Goal: Task Accomplishment & Management: Use online tool/utility

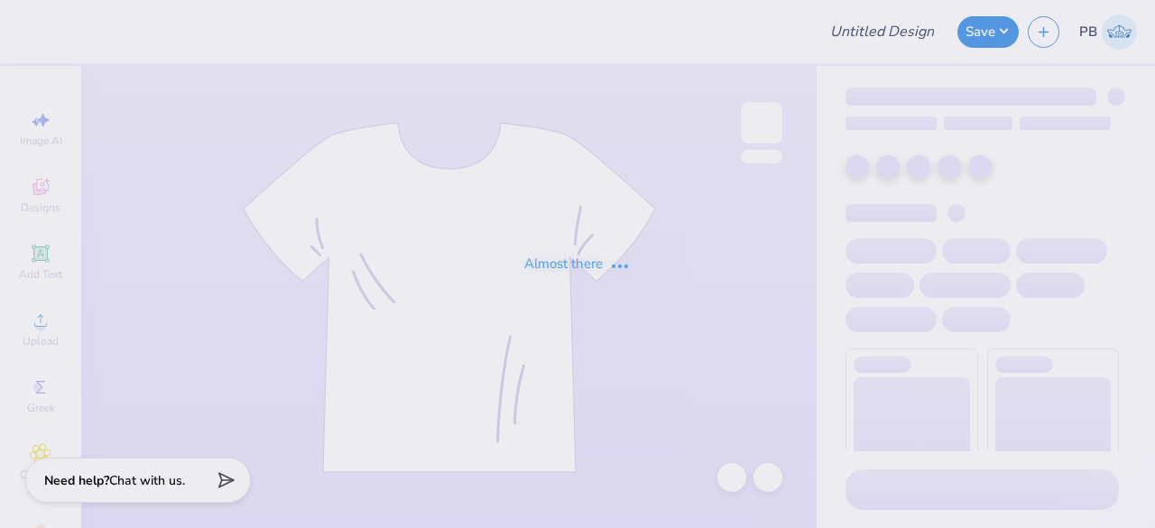
type input "Rush"
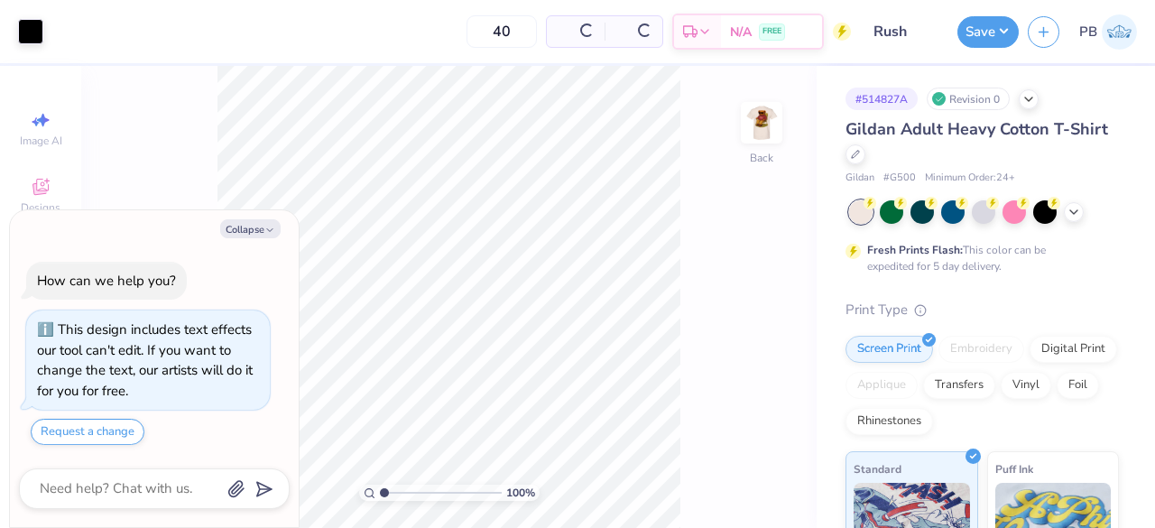
type textarea "x"
click at [762, 120] on img at bounding box center [762, 123] width 72 height 72
click at [254, 232] on button "Collapse" at bounding box center [250, 228] width 60 height 19
click at [253, 224] on button "Collapse" at bounding box center [250, 228] width 60 height 19
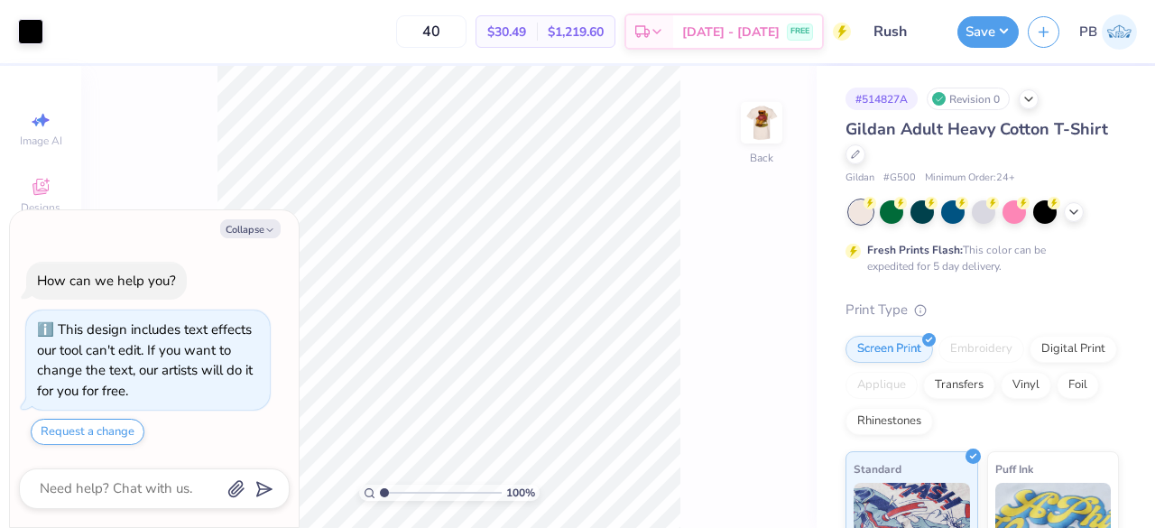
click at [253, 224] on button "Collapse" at bounding box center [250, 228] width 60 height 19
click at [249, 225] on button "Collapse" at bounding box center [250, 228] width 60 height 19
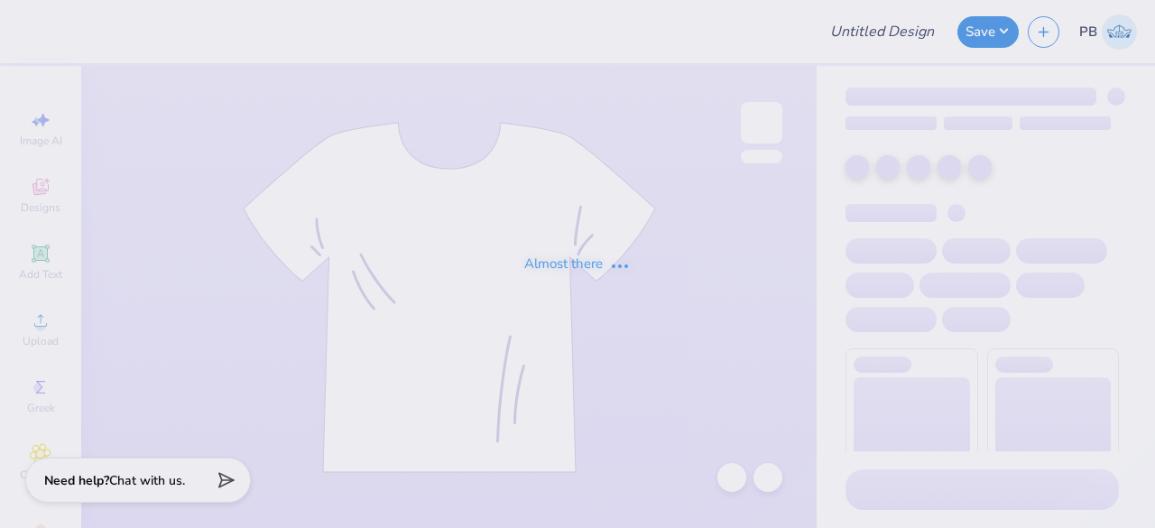
type input "Rush"
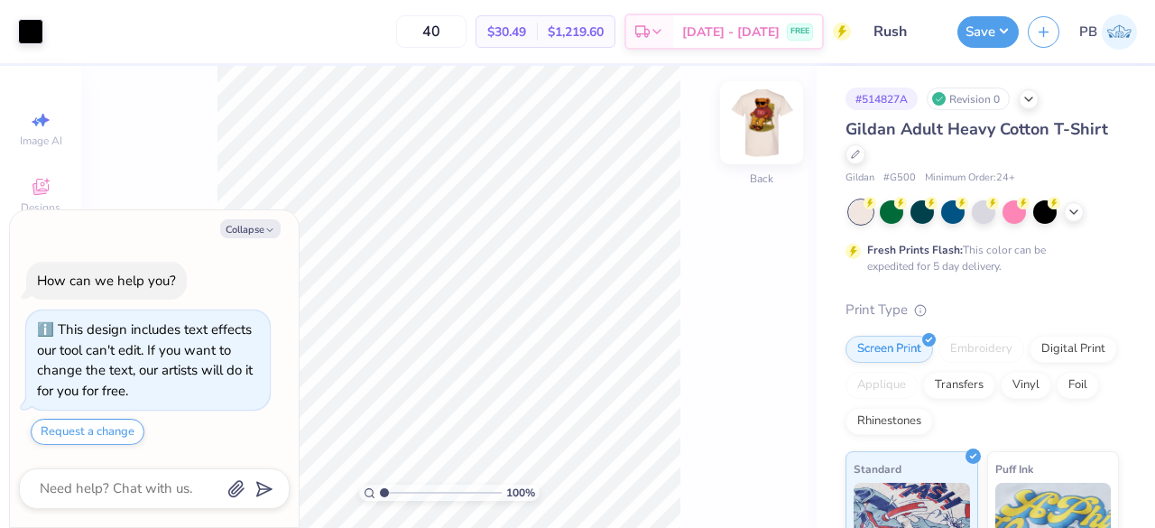
click at [744, 118] on img at bounding box center [762, 123] width 72 height 72
click at [240, 228] on button "Collapse" at bounding box center [250, 228] width 60 height 19
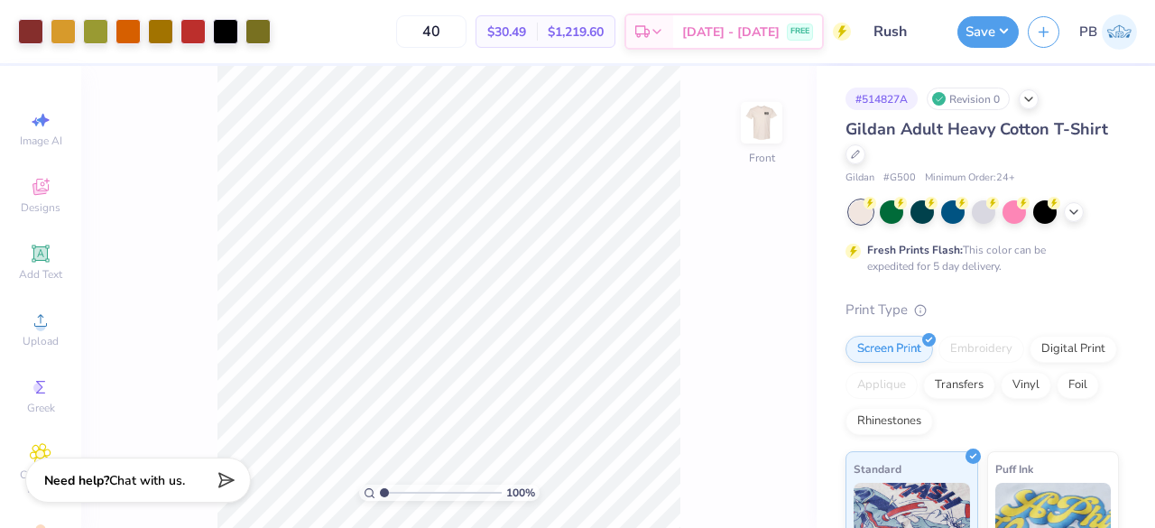
type textarea "x"
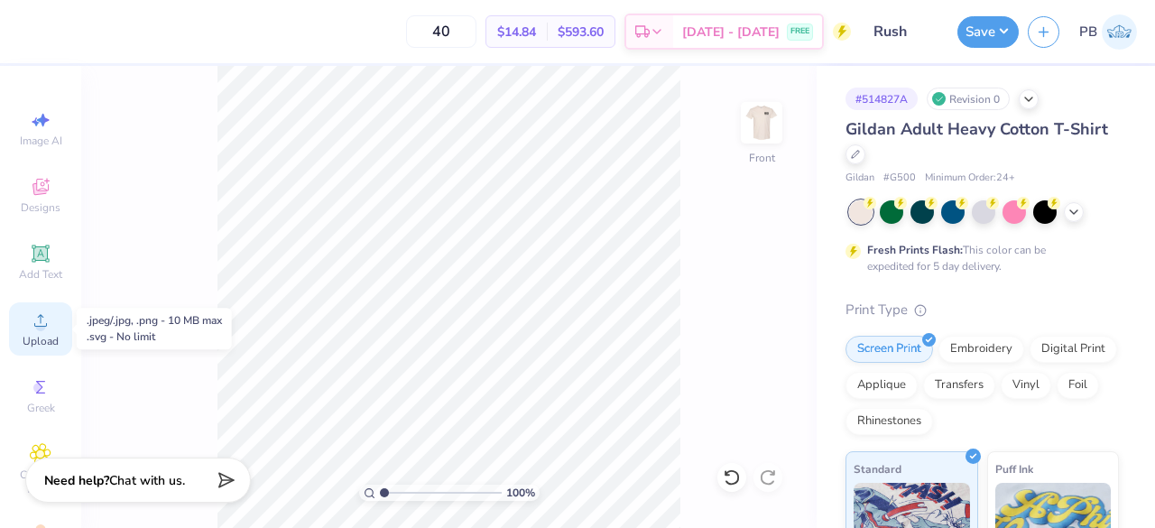
click at [32, 320] on icon at bounding box center [41, 321] width 22 height 22
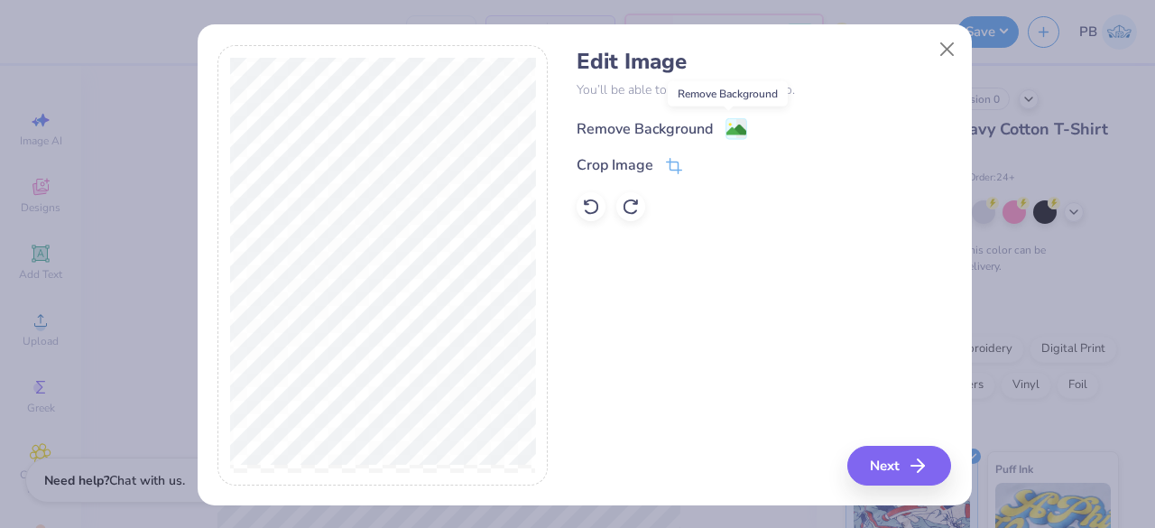
click at [727, 133] on image at bounding box center [737, 130] width 20 height 20
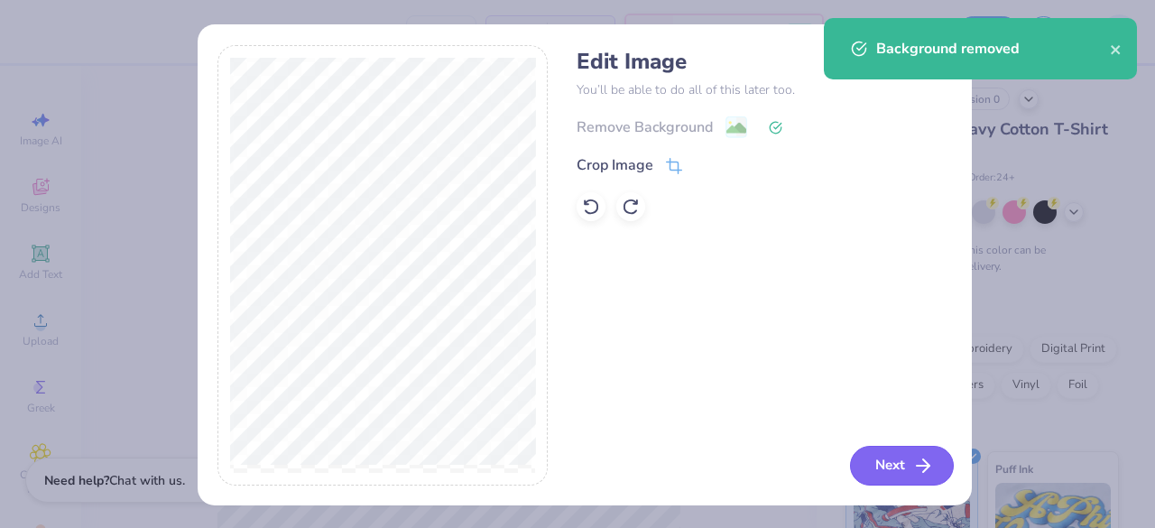
click at [860, 465] on button "Next" at bounding box center [902, 466] width 104 height 40
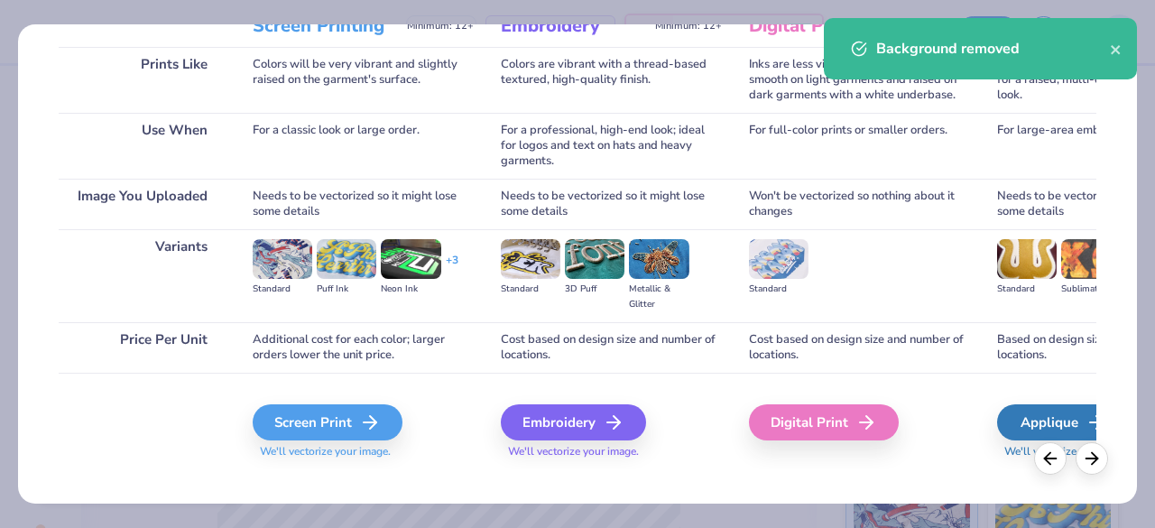
scroll to position [262, 0]
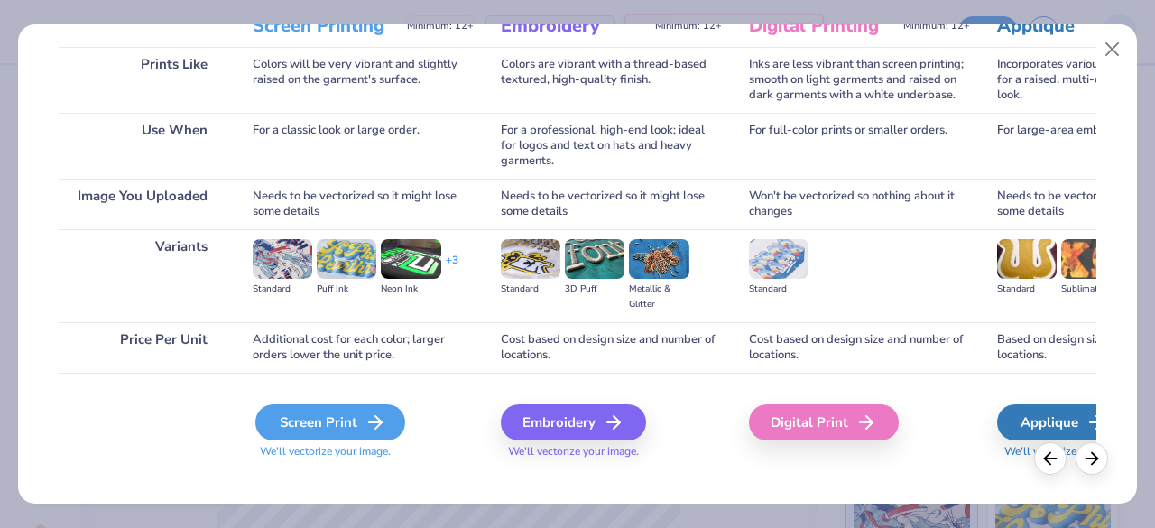
click at [332, 425] on div "Screen Print" at bounding box center [330, 422] width 150 height 36
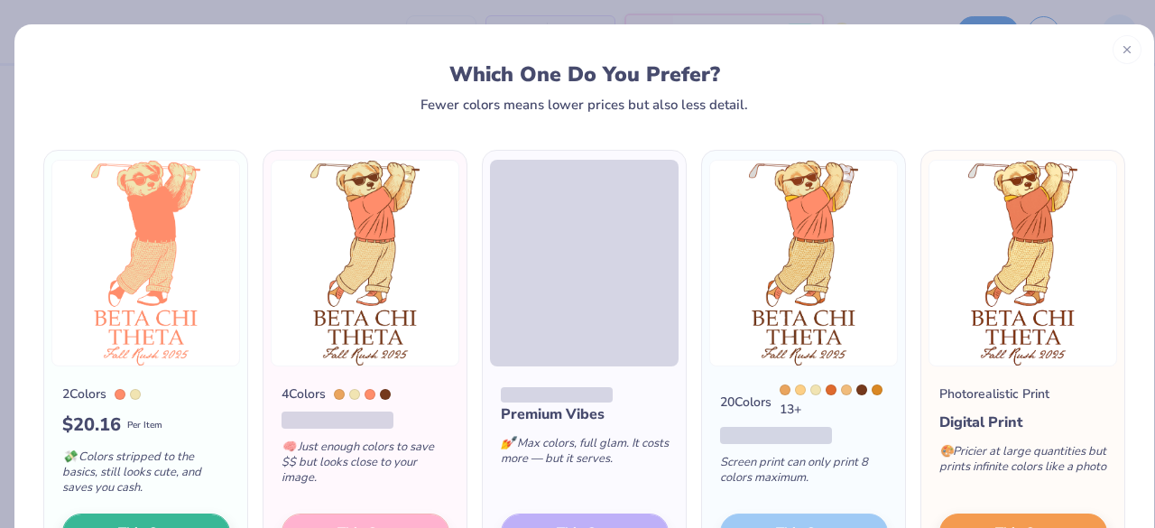
scroll to position [126, 0]
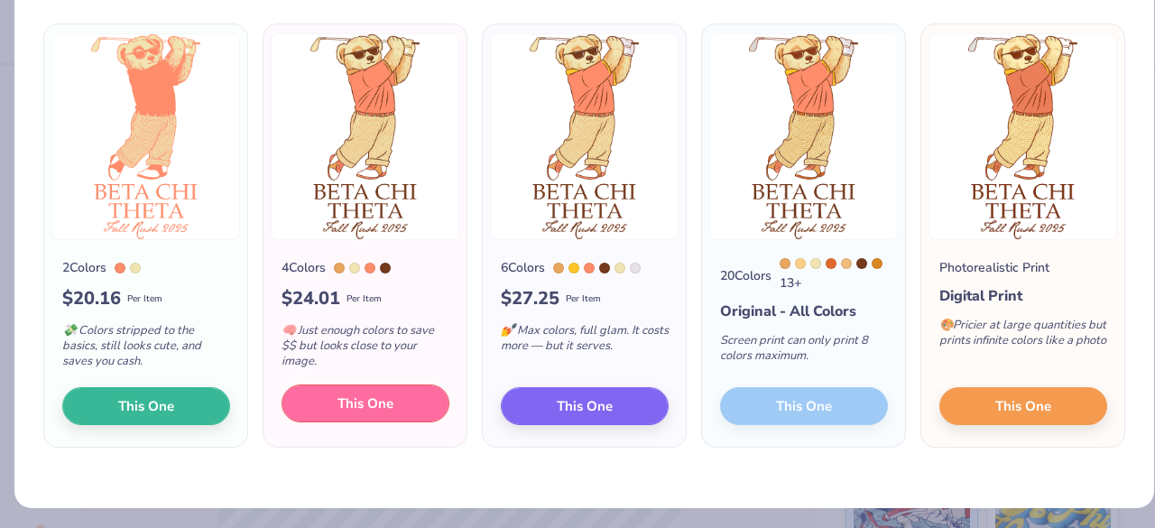
click at [326, 409] on button "This One" at bounding box center [366, 404] width 168 height 38
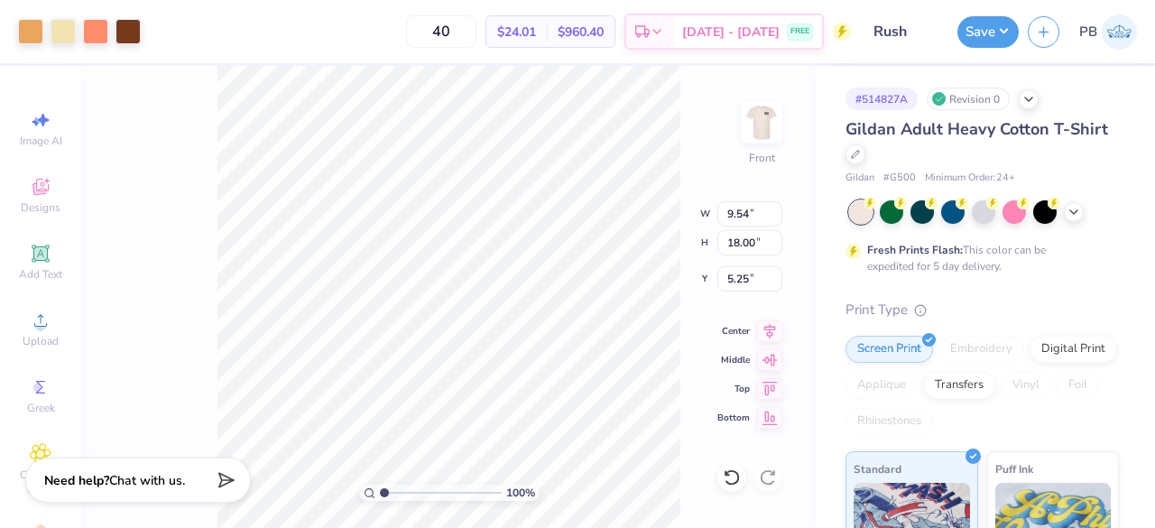
click at [428, 110] on div at bounding box center [577, 264] width 1155 height 528
click at [477, 33] on input "40" at bounding box center [441, 31] width 70 height 32
type input "4"
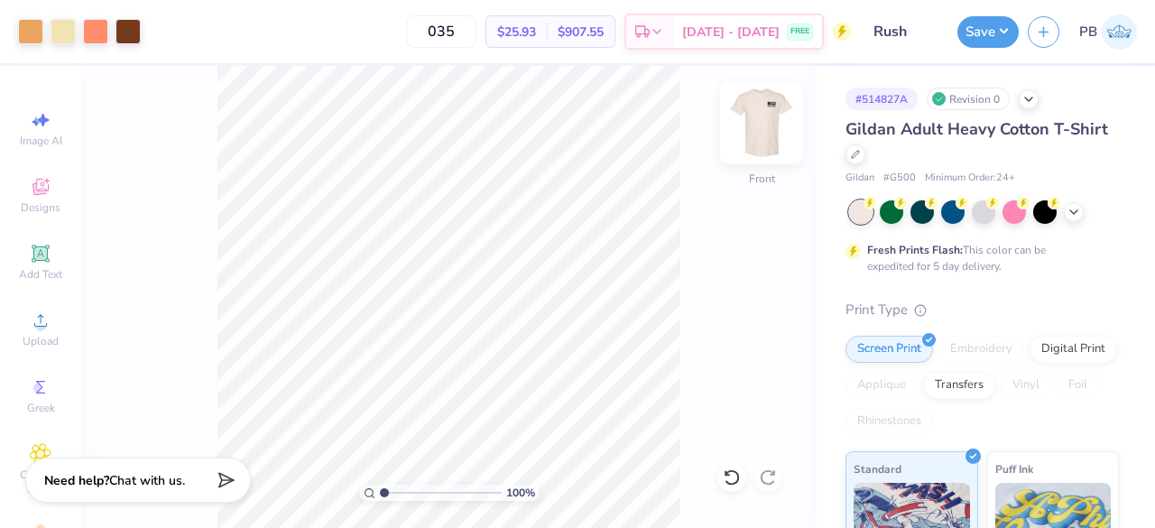
click at [767, 135] on img at bounding box center [762, 123] width 72 height 72
click at [477, 37] on input "035" at bounding box center [441, 31] width 70 height 32
type input "036"
click at [762, 120] on img at bounding box center [762, 123] width 72 height 72
click at [762, 120] on img at bounding box center [762, 123] width 36 height 36
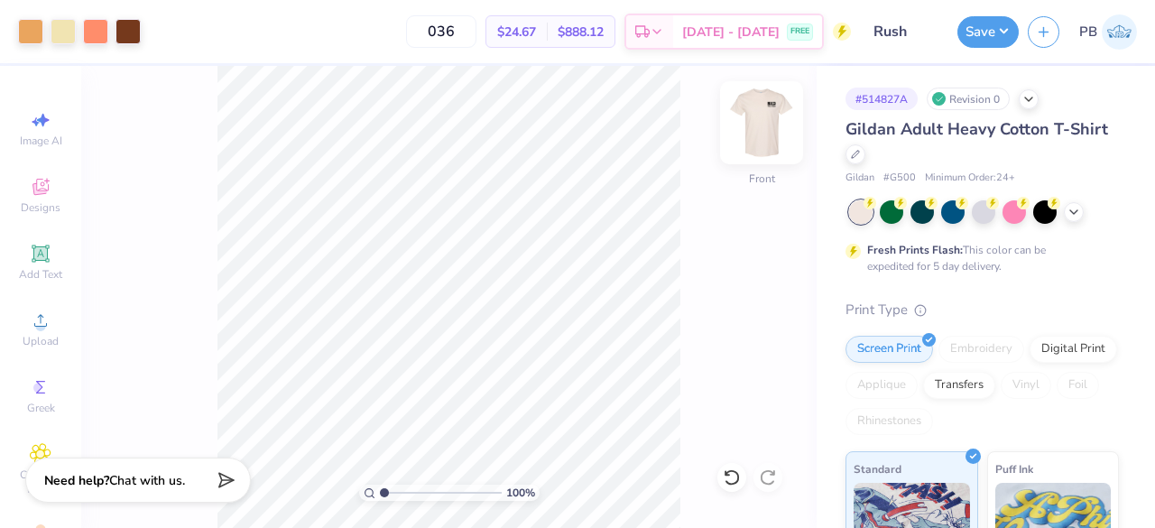
click at [757, 108] on img at bounding box center [762, 123] width 72 height 72
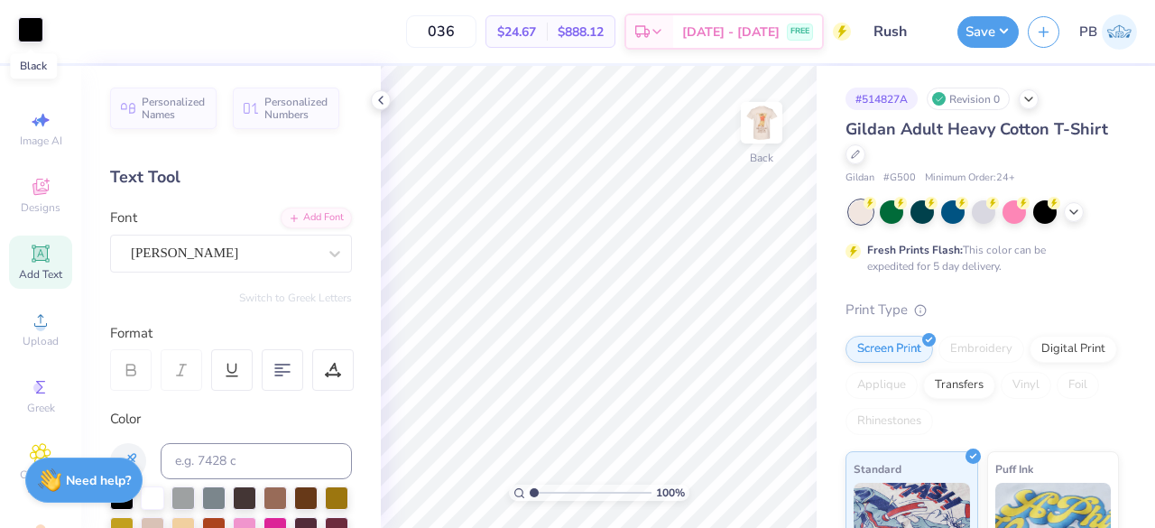
click at [29, 33] on div at bounding box center [30, 29] width 25 height 25
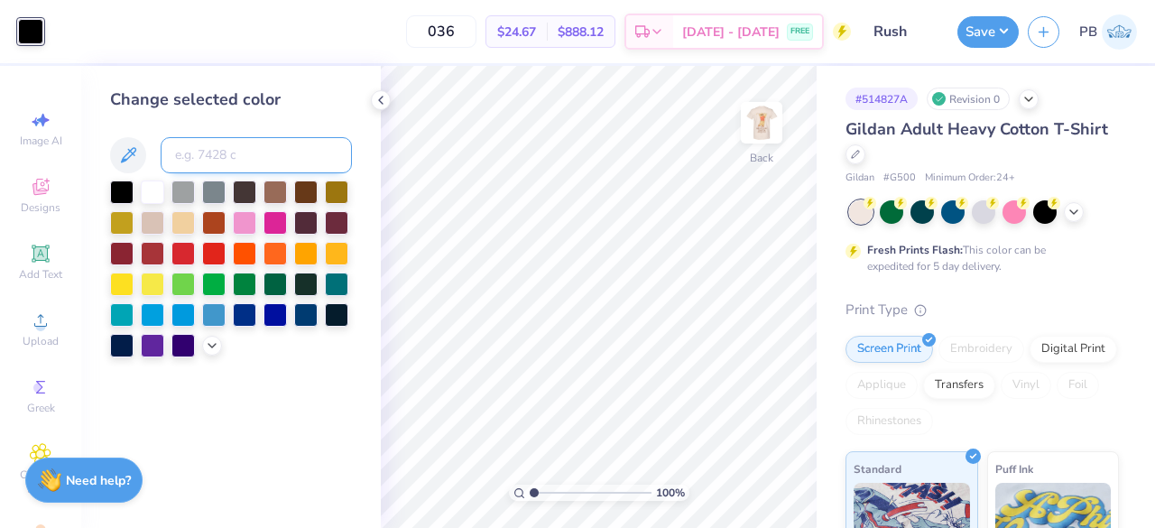
click at [278, 153] on input at bounding box center [256, 155] width 191 height 36
type input "168"
click at [1000, 29] on button "Save" at bounding box center [988, 30] width 61 height 32
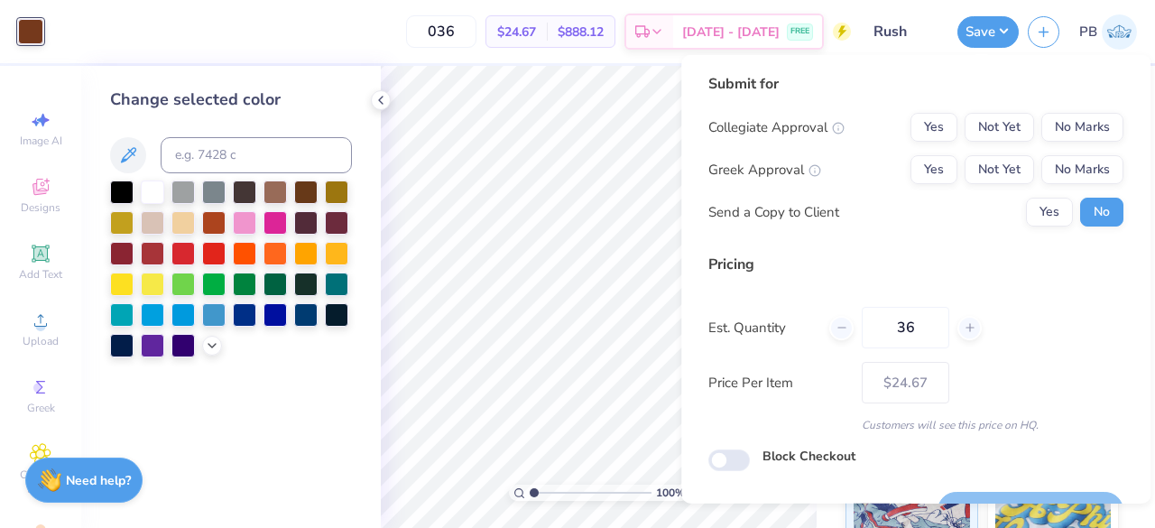
scroll to position [42, 0]
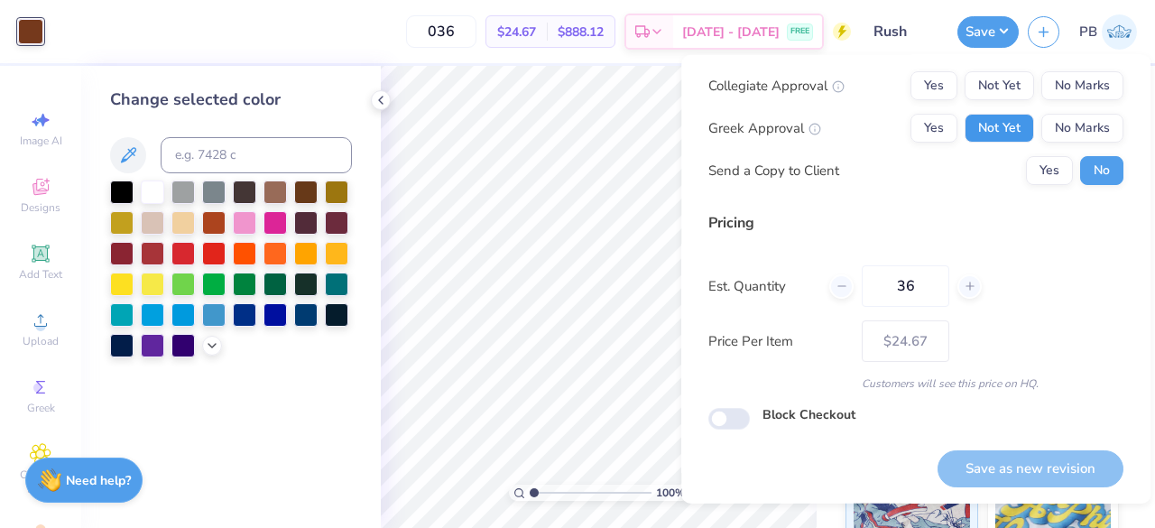
click at [1009, 122] on button "Not Yet" at bounding box center [1000, 128] width 70 height 29
click at [1067, 91] on button "No Marks" at bounding box center [1083, 85] width 82 height 29
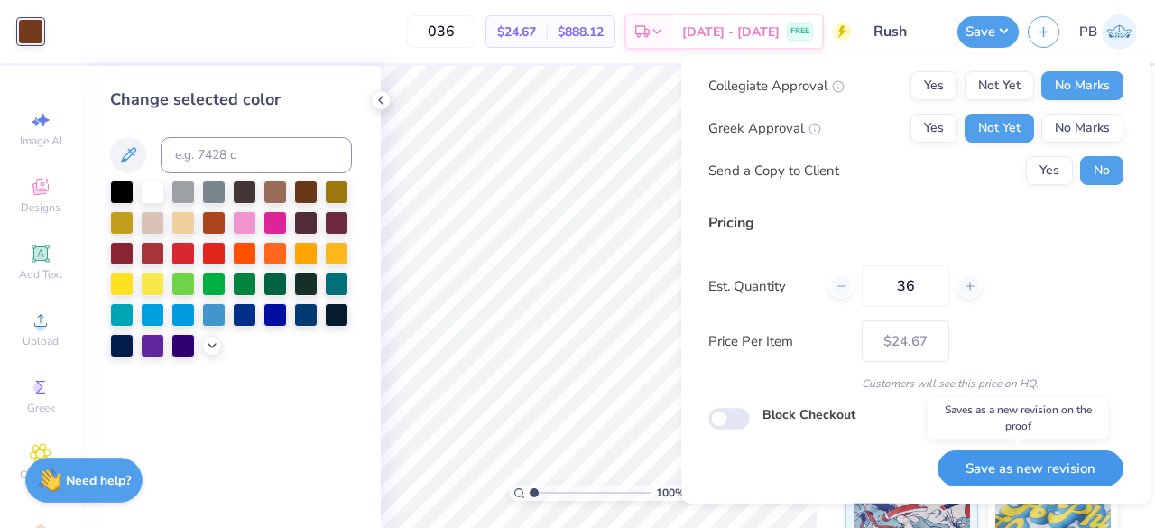
click at [996, 483] on button "Save as new revision" at bounding box center [1031, 468] width 186 height 37
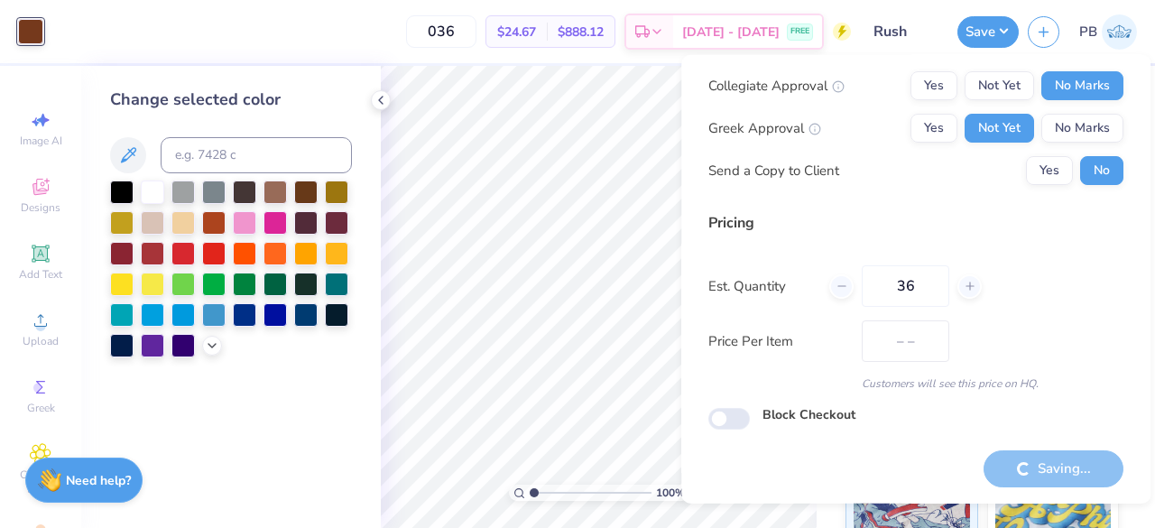
type input "$24.67"
